Goal: Information Seeking & Learning: Learn about a topic

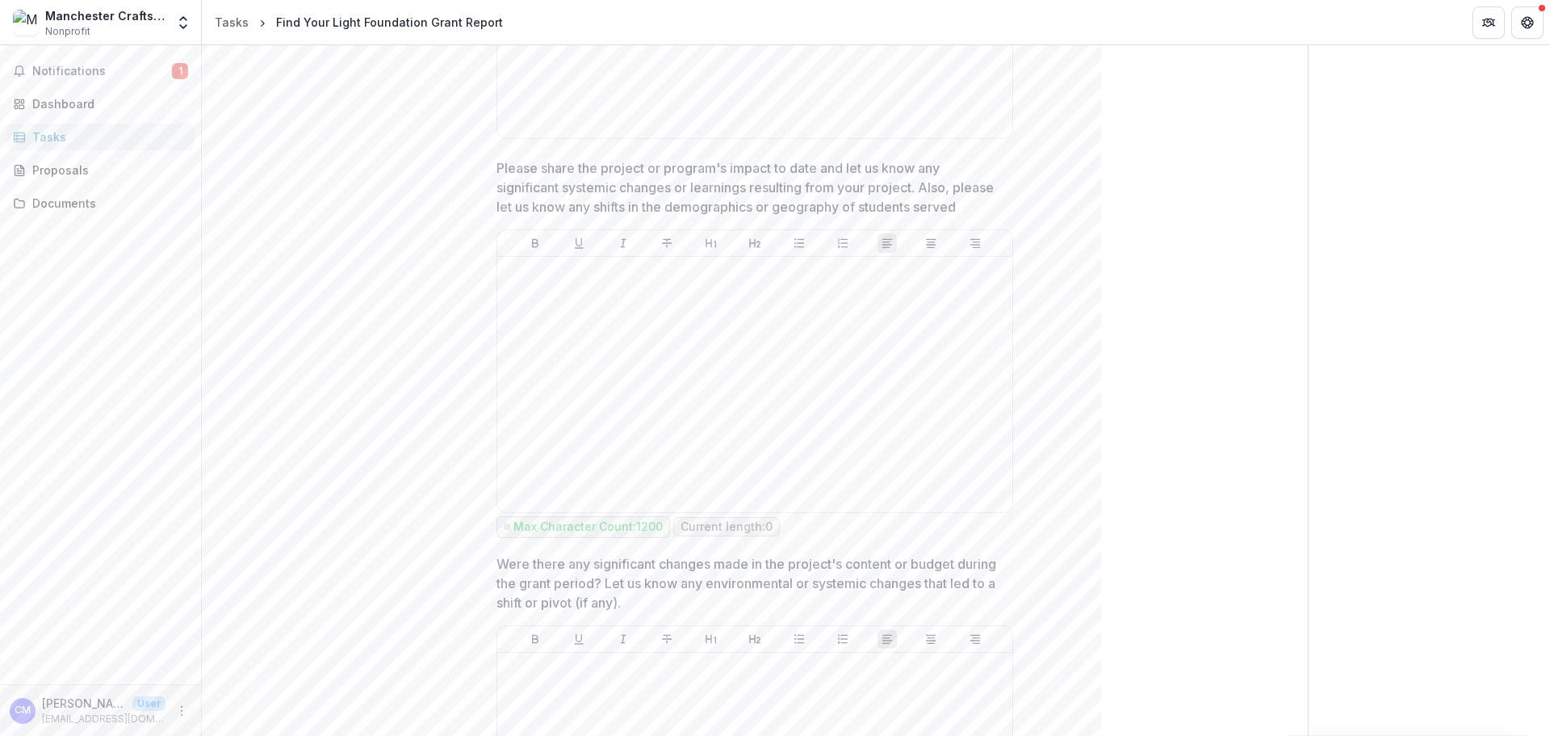
scroll to position [979, 0]
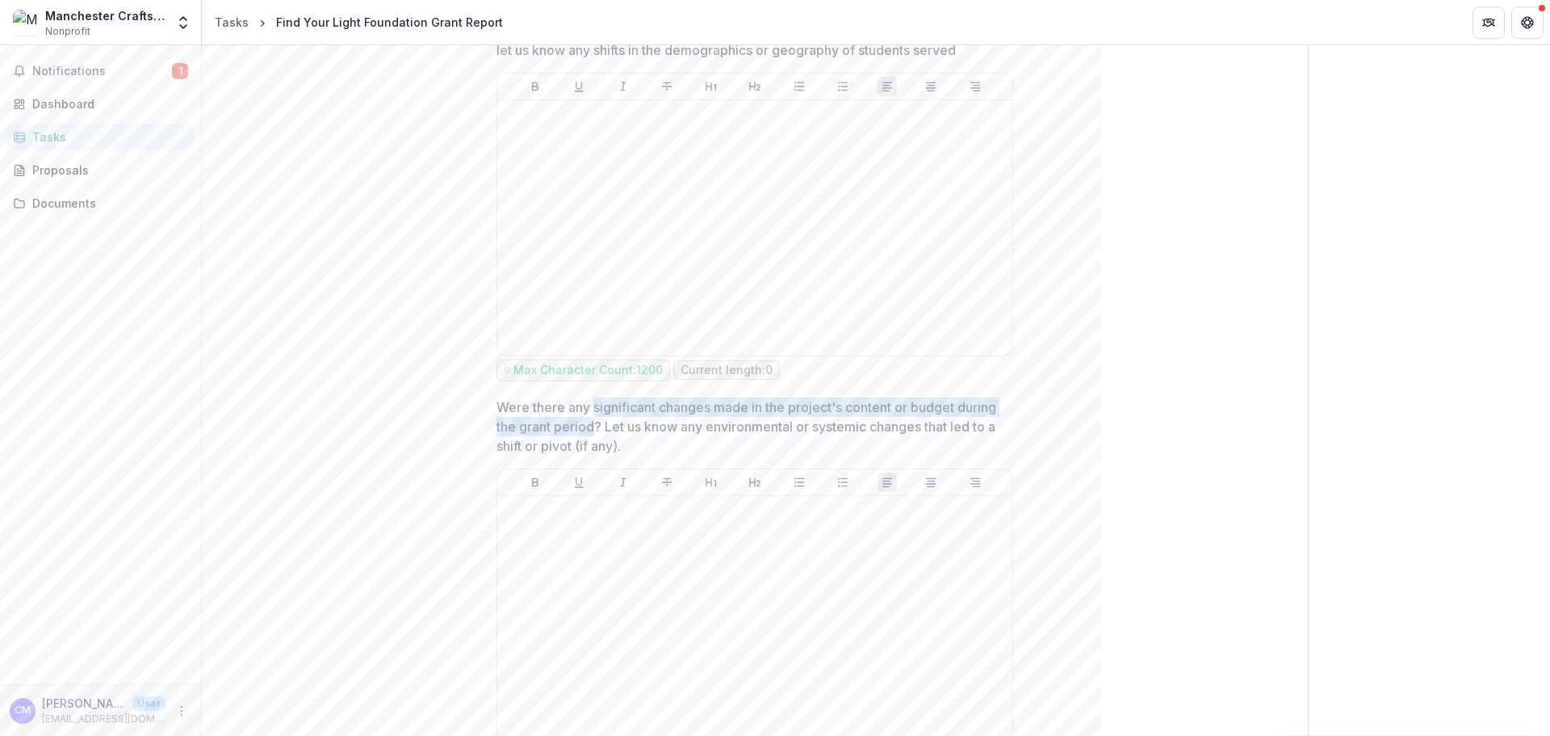
drag, startPoint x: 636, startPoint y: 429, endPoint x: 592, endPoint y: 413, distance: 47.0
click at [592, 413] on p "Were there any significant changes made in the project's content or budget duri…" at bounding box center [750, 426] width 507 height 58
drag, startPoint x: 636, startPoint y: 428, endPoint x: 592, endPoint y: 413, distance: 46.7
click at [592, 413] on p "Were there any significant changes made in the project's content or budget duri…" at bounding box center [750, 426] width 507 height 58
drag, startPoint x: 639, startPoint y: 426, endPoint x: 593, endPoint y: 407, distance: 49.2
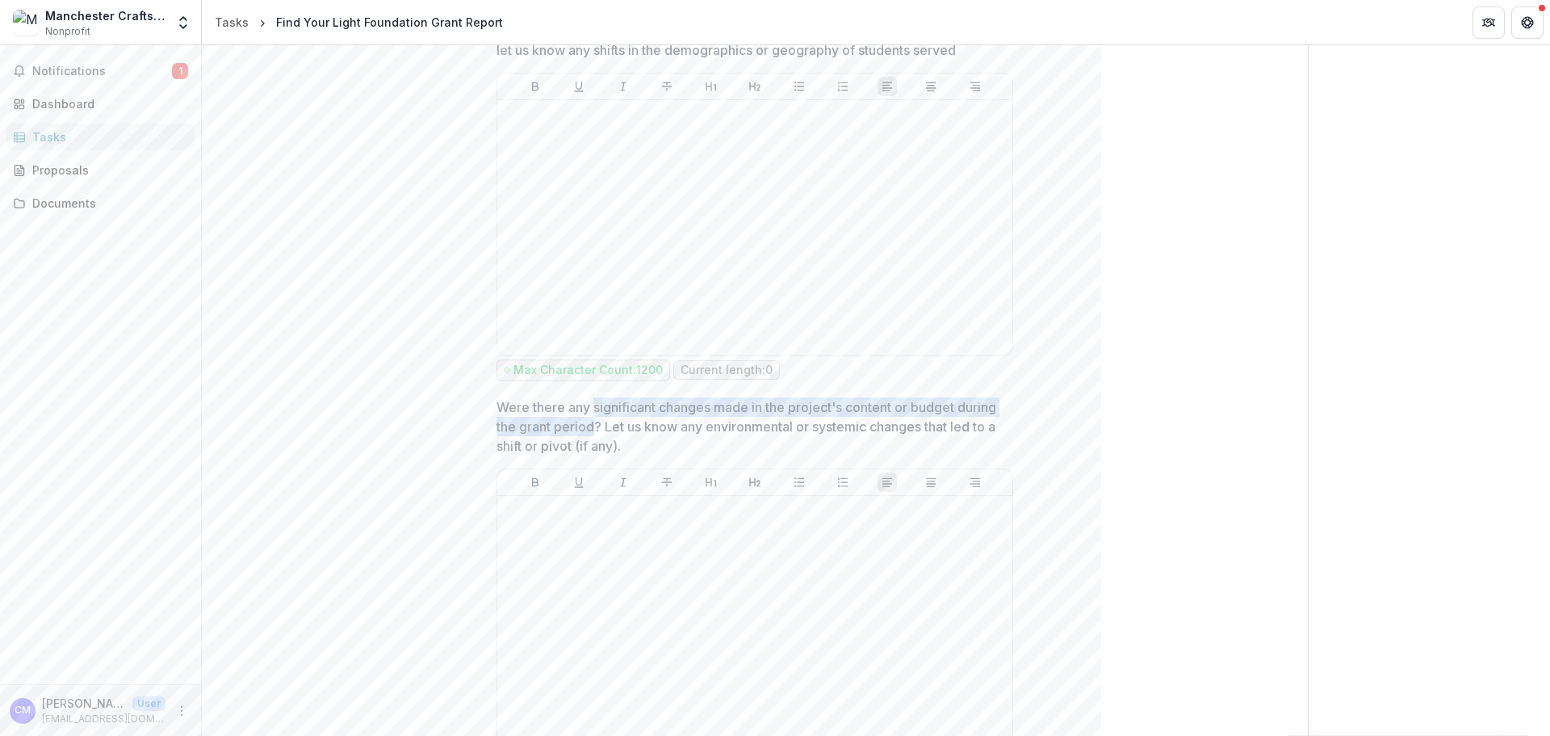
click at [593, 407] on p "Were there any significant changes made in the project's content or budget duri…" at bounding box center [750, 426] width 507 height 58
click at [641, 413] on p "Were there any significant changes made in the project's content or budget duri…" at bounding box center [750, 426] width 507 height 58
